Goal: Task Accomplishment & Management: Manage account settings

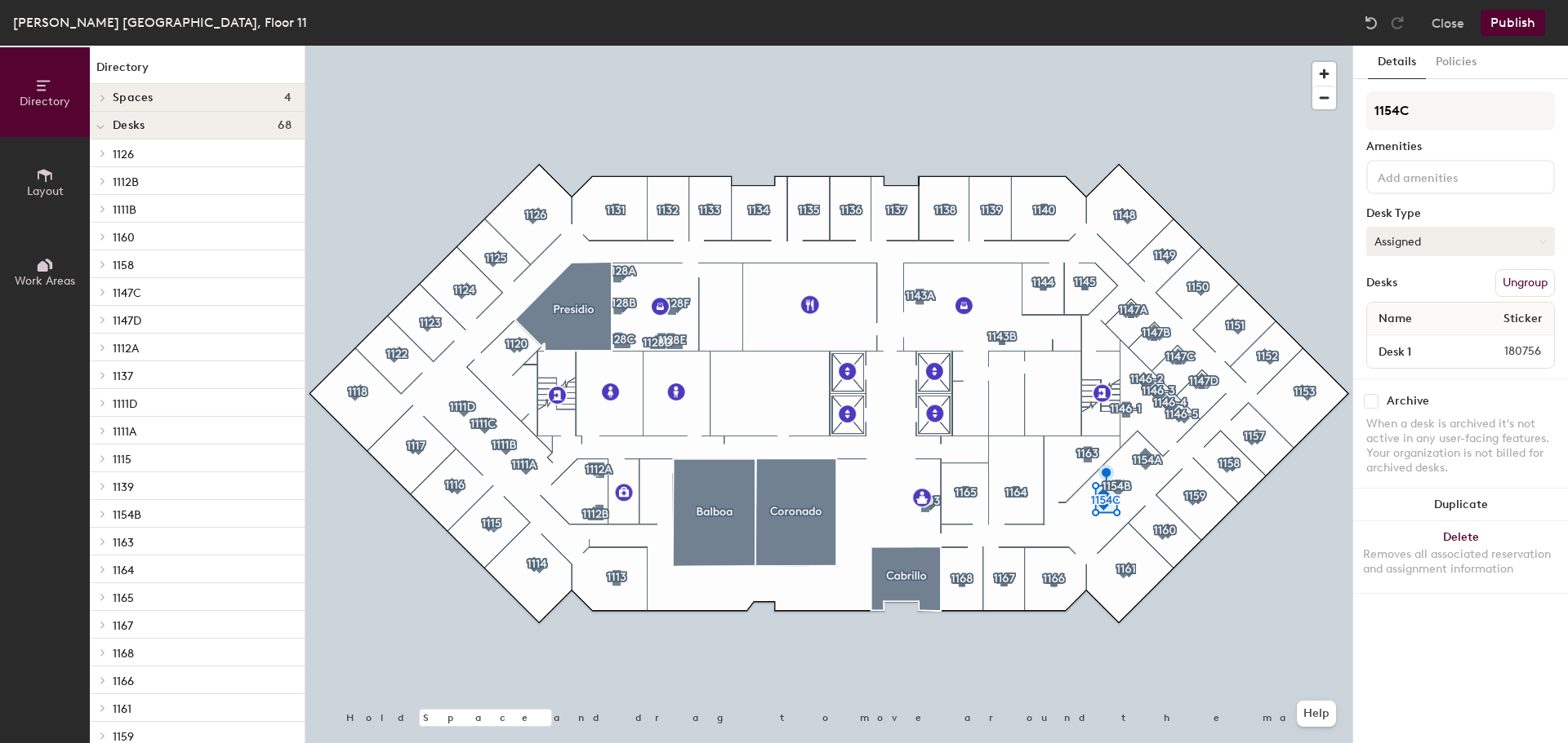
click at [1397, 245] on button "Assigned" at bounding box center [1460, 242] width 188 height 30
click at [1424, 339] on div "Hoteled" at bounding box center [1448, 341] width 163 height 24
click at [1511, 23] on button "Publish" at bounding box center [1512, 23] width 64 height 26
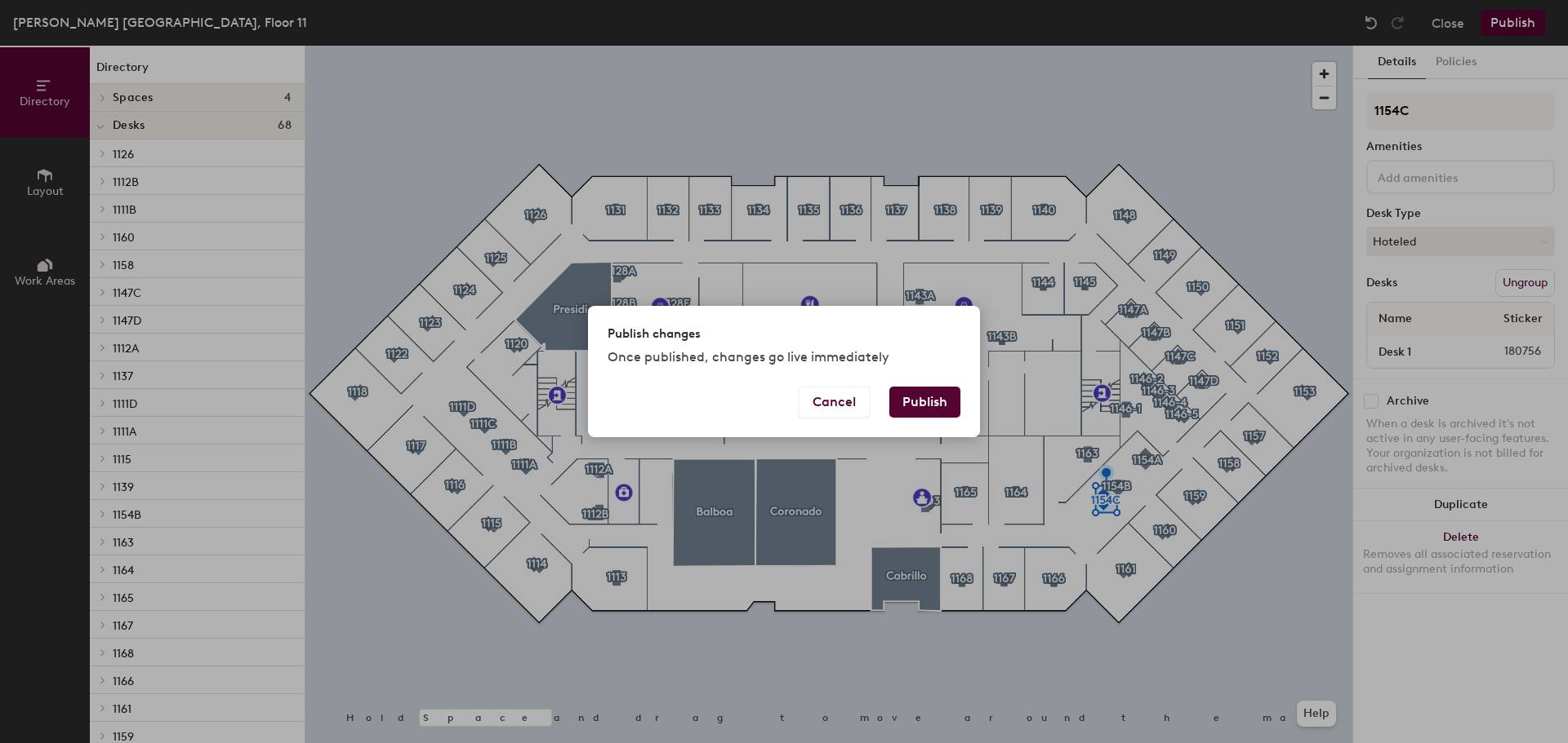
click at [916, 395] on button "Publish" at bounding box center [924, 401] width 71 height 31
